Goal: Task Accomplishment & Management: Manage account settings

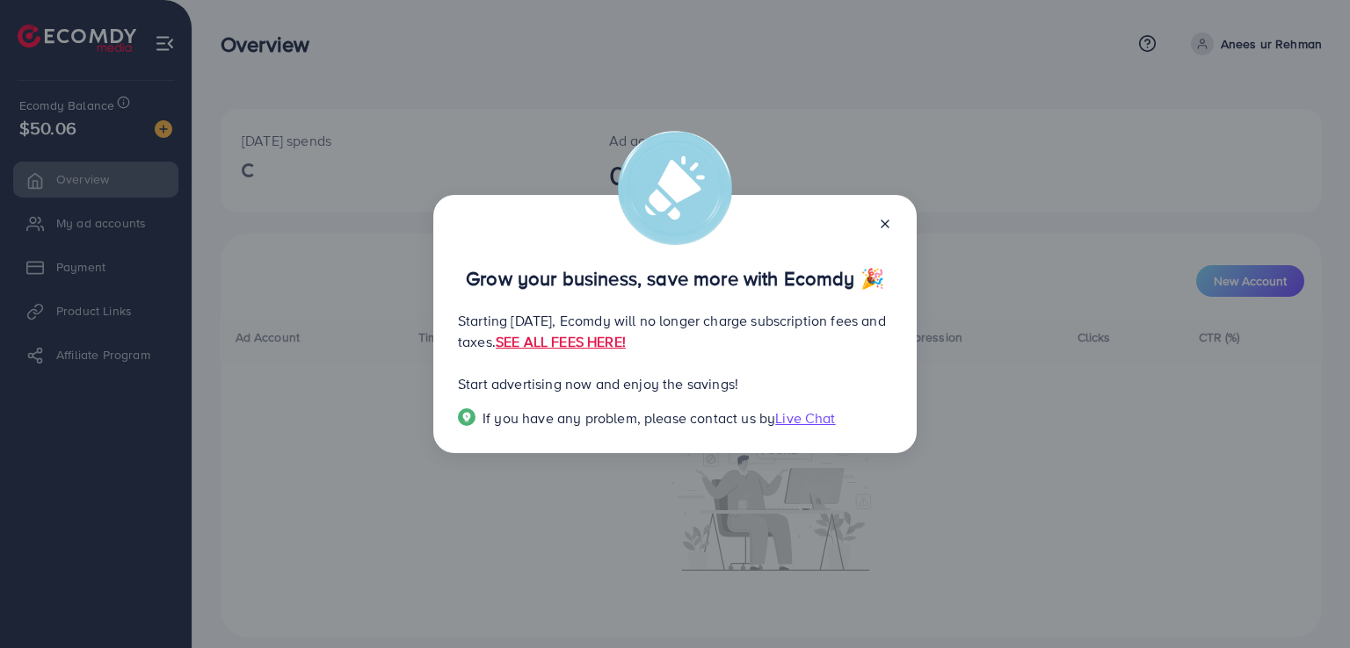
click at [885, 219] on icon at bounding box center [885, 224] width 14 height 14
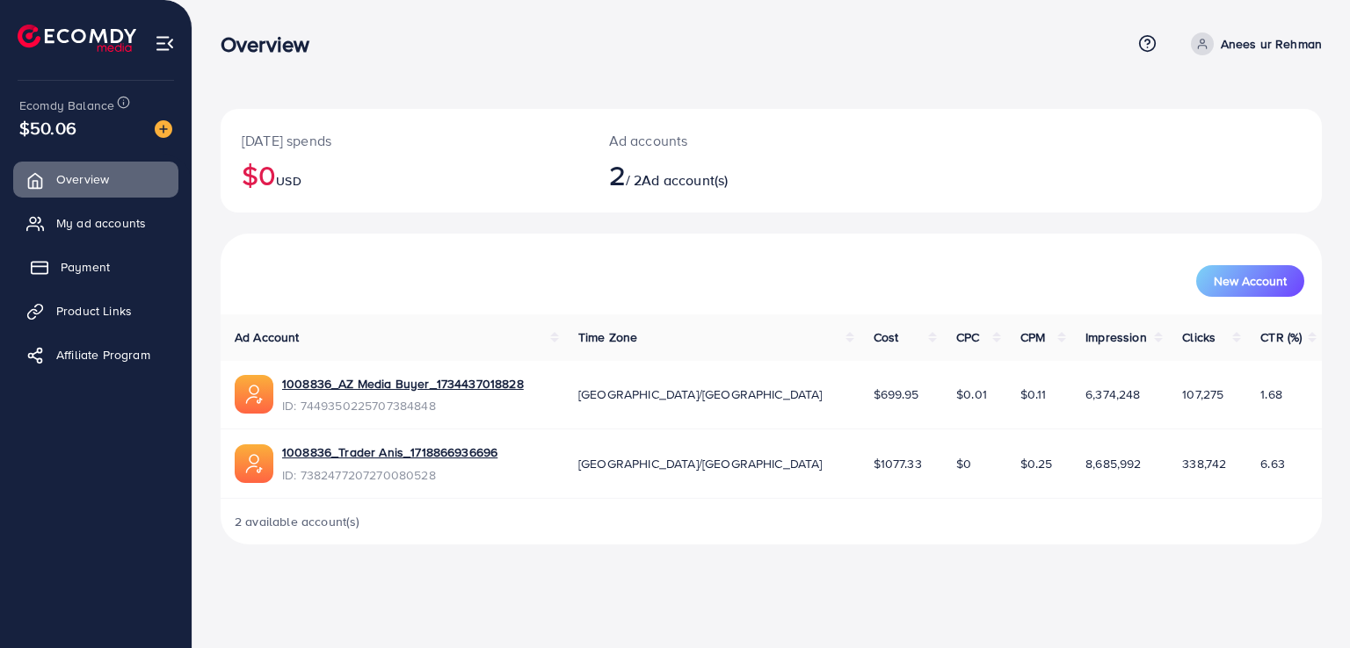
click at [127, 264] on link "Payment" at bounding box center [95, 267] width 165 height 35
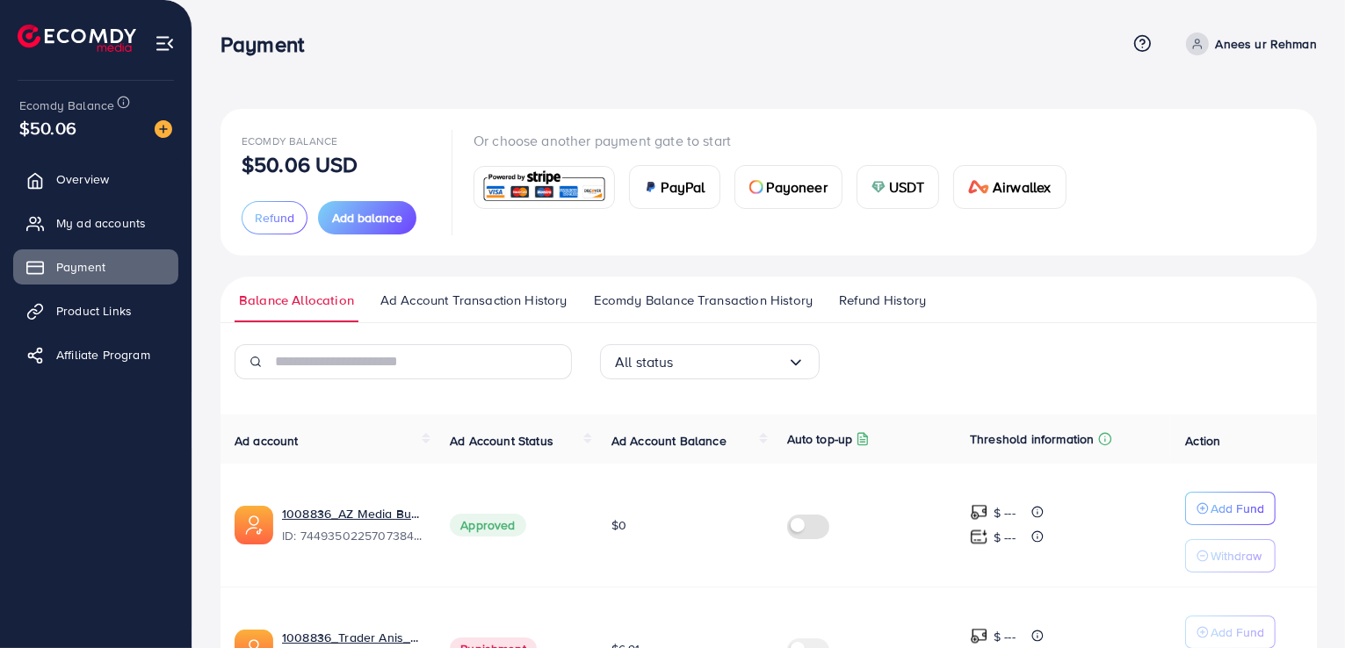
click at [864, 307] on span "Refund History" at bounding box center [882, 300] width 87 height 19
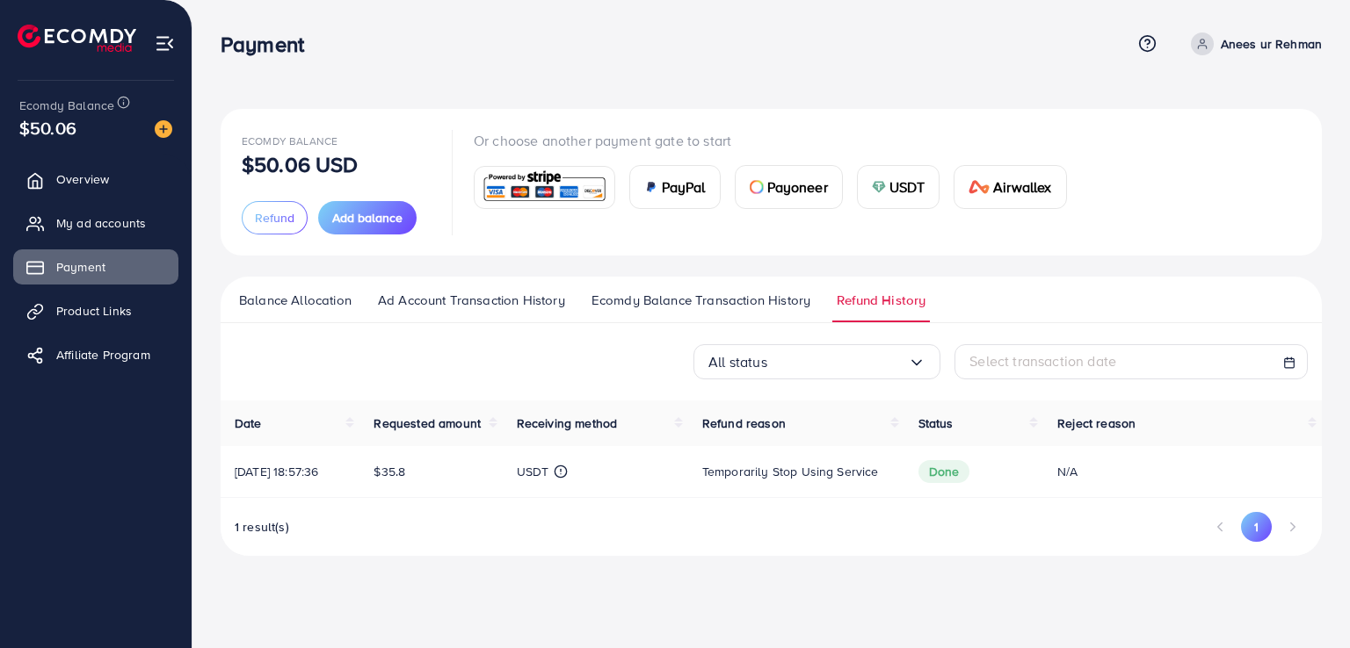
click at [311, 300] on span "Balance Allocation" at bounding box center [295, 300] width 112 height 19
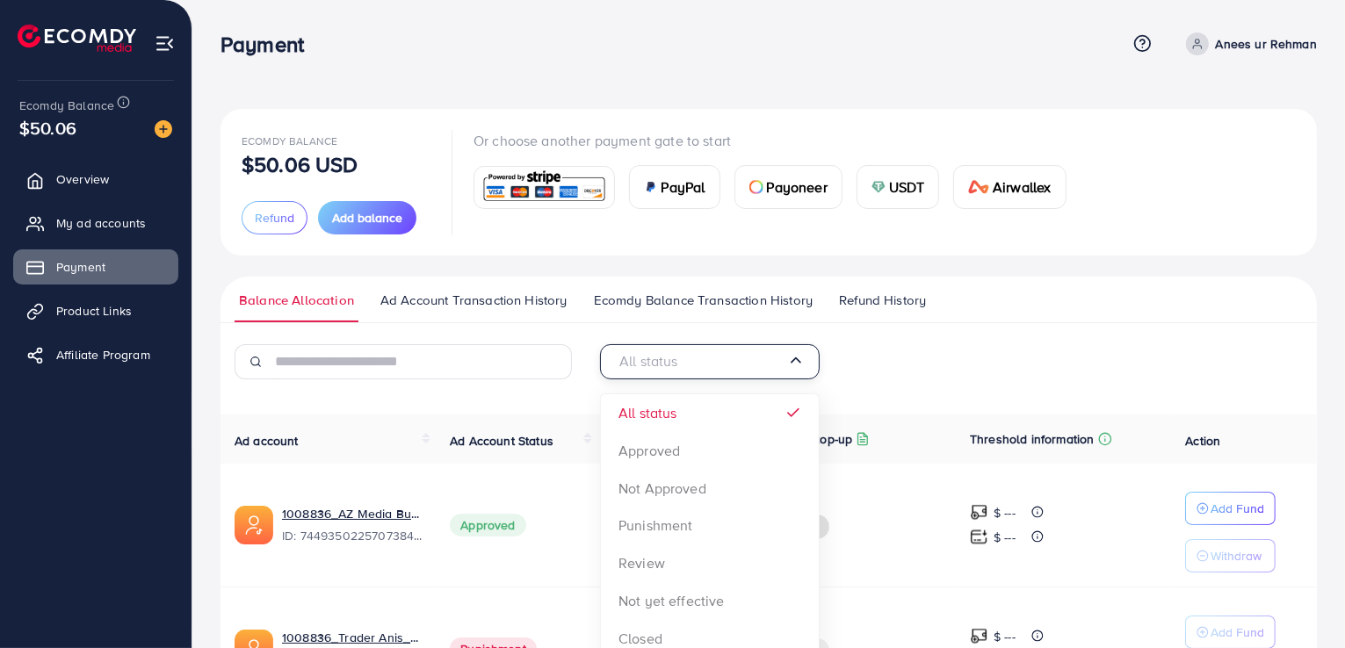
click at [795, 363] on icon "Search for option" at bounding box center [796, 360] width 18 height 18
click at [843, 360] on div "All status Loading... All status Approved Not Approved Punishment Review Not ye…" at bounding box center [769, 368] width 366 height 49
